Goal: Information Seeking & Learning: Learn about a topic

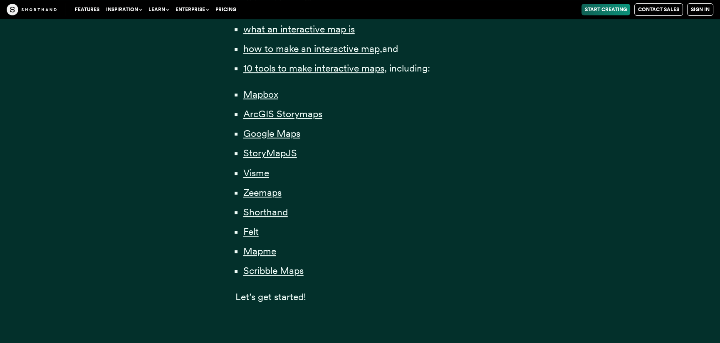
drag, startPoint x: 266, startPoint y: 97, endPoint x: 283, endPoint y: 102, distance: 17.8
click at [283, 102] on li "Mapbox" at bounding box center [364, 95] width 242 height 16
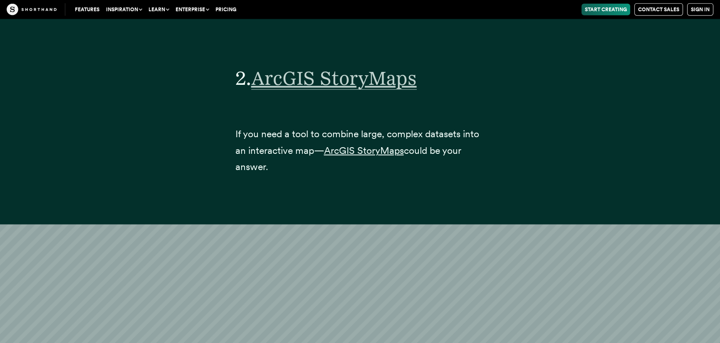
click at [357, 67] on span "ArcGIS StoryMaps" at bounding box center [334, 78] width 166 height 23
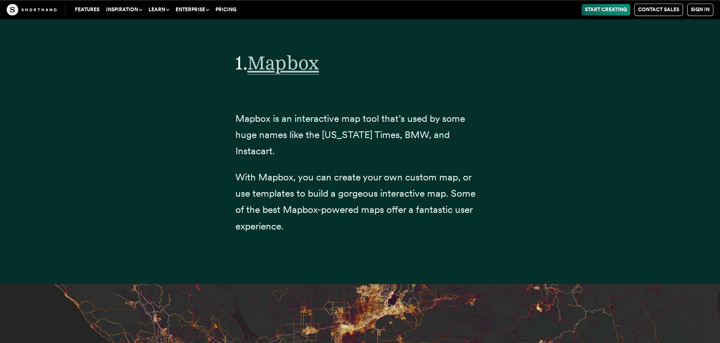
click at [298, 68] on span "Mapbox" at bounding box center [284, 62] width 72 height 23
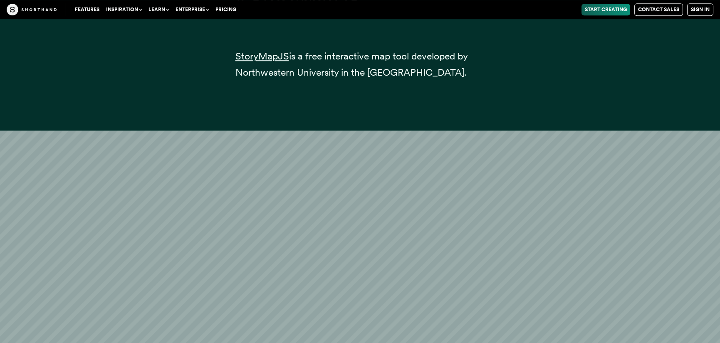
scroll to position [9282, 0]
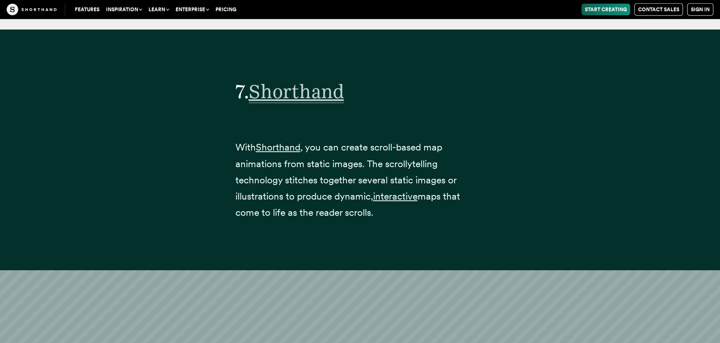
click at [329, 80] on span "Shorthand" at bounding box center [296, 91] width 95 height 23
